Goal: Information Seeking & Learning: Learn about a topic

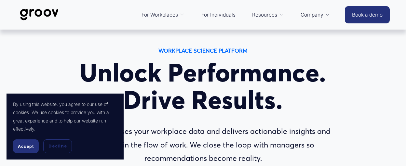
click at [30, 150] on button "Accept" at bounding box center [26, 147] width 26 height 14
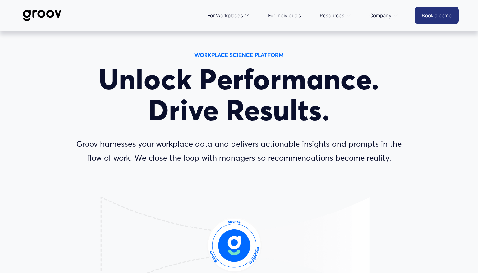
click at [239, 15] on span "For Workplaces" at bounding box center [225, 15] width 35 height 9
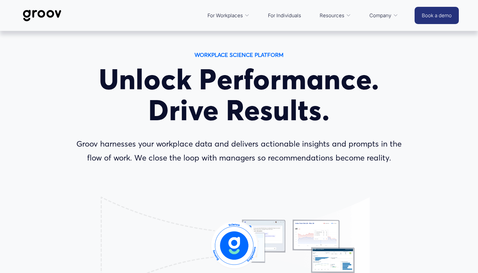
click at [236, 17] on span "For Workplaces" at bounding box center [225, 15] width 35 height 9
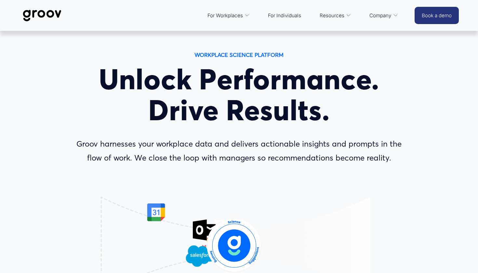
click at [0, 0] on span "Platform Overview" at bounding box center [0, 0] width 0 height 0
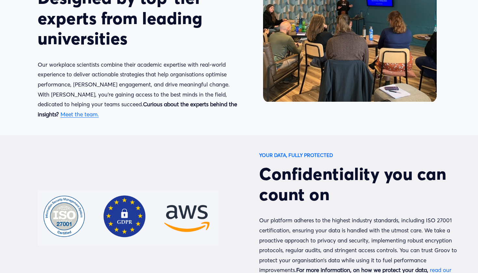
scroll to position [1783, 0]
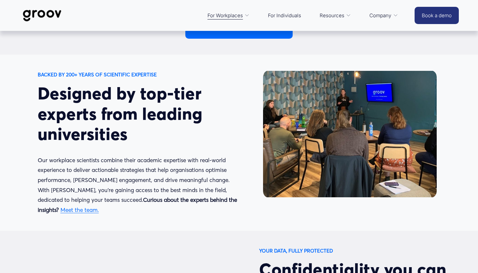
click at [99, 207] on link "Meet the team." at bounding box center [80, 210] width 38 height 7
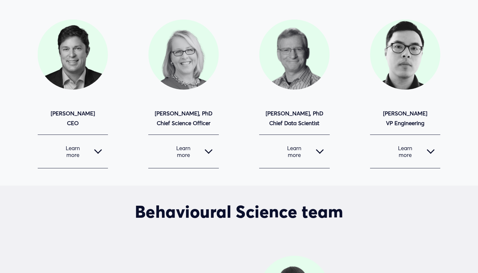
scroll to position [129, 0]
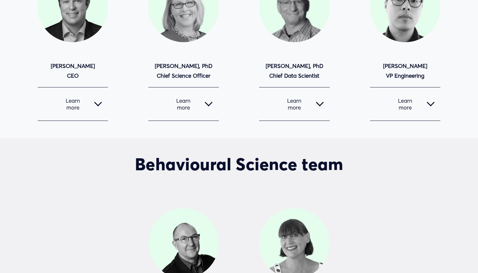
click at [212, 102] on div at bounding box center [209, 104] width 8 height 8
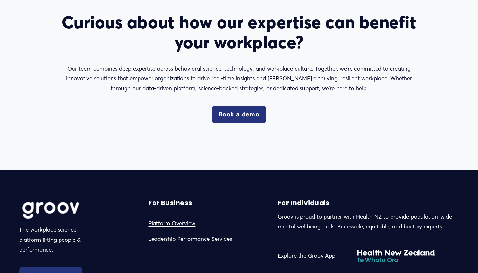
scroll to position [1560, 0]
